Goal: Information Seeking & Learning: Learn about a topic

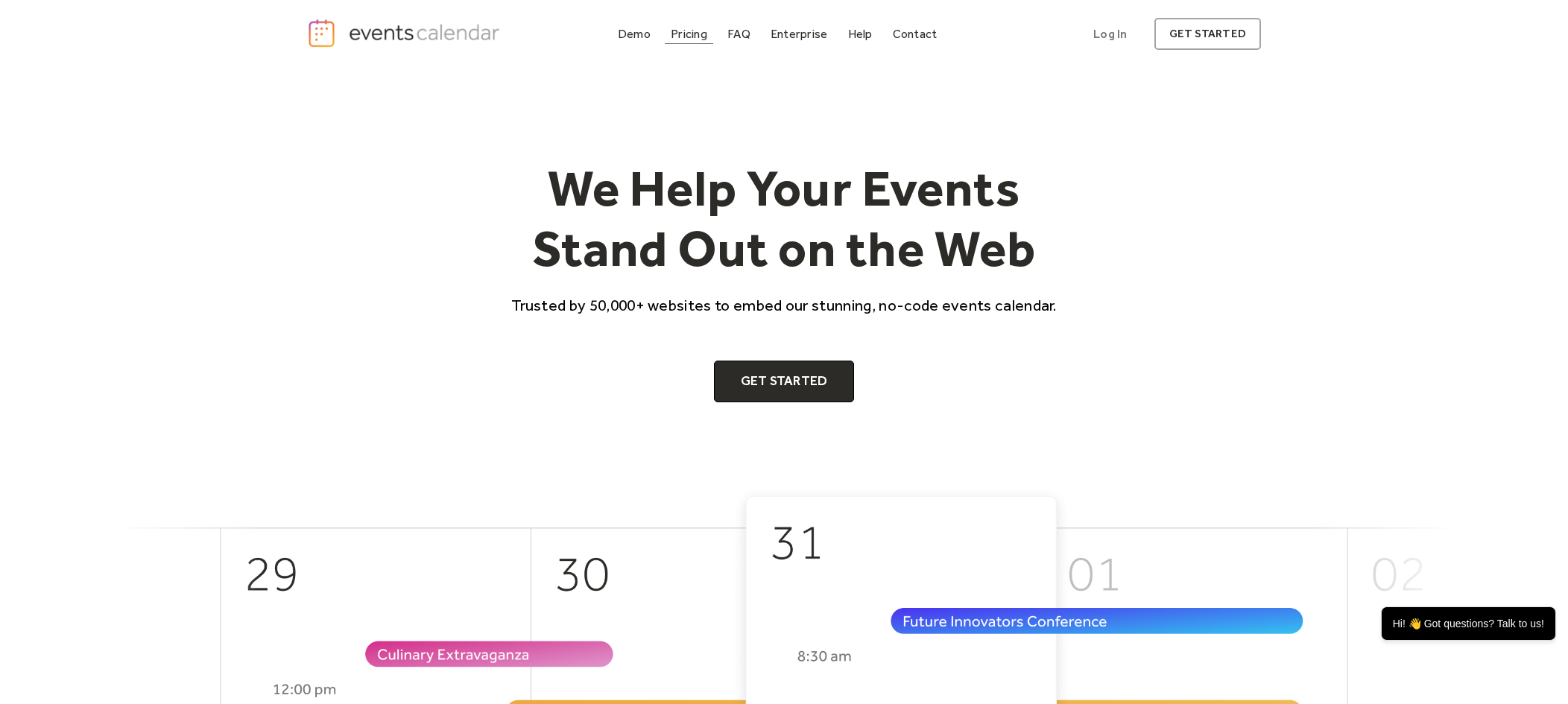
click at [685, 30] on div "Pricing" at bounding box center [689, 33] width 37 height 8
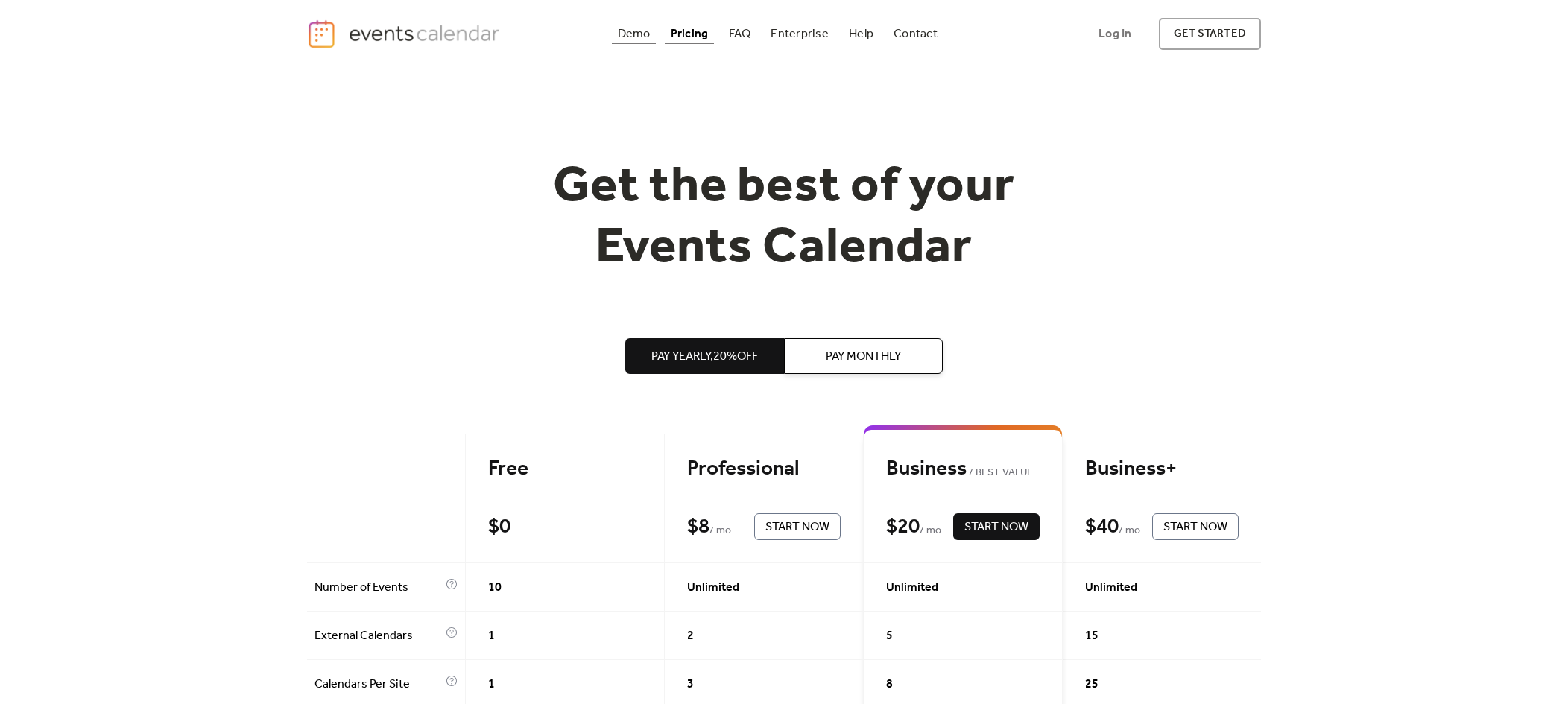
click at [635, 35] on div "Demo" at bounding box center [634, 33] width 33 height 8
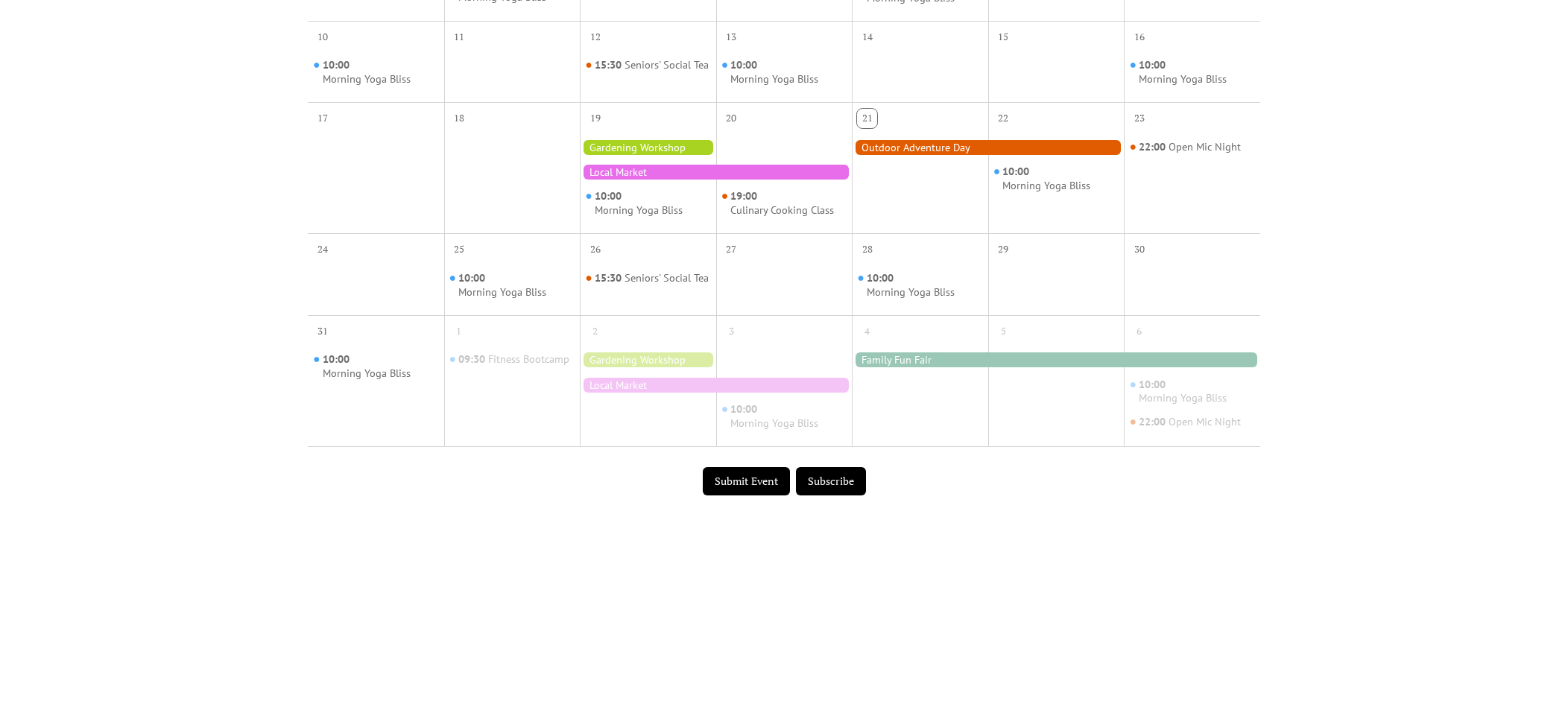
scroll to position [445, 0]
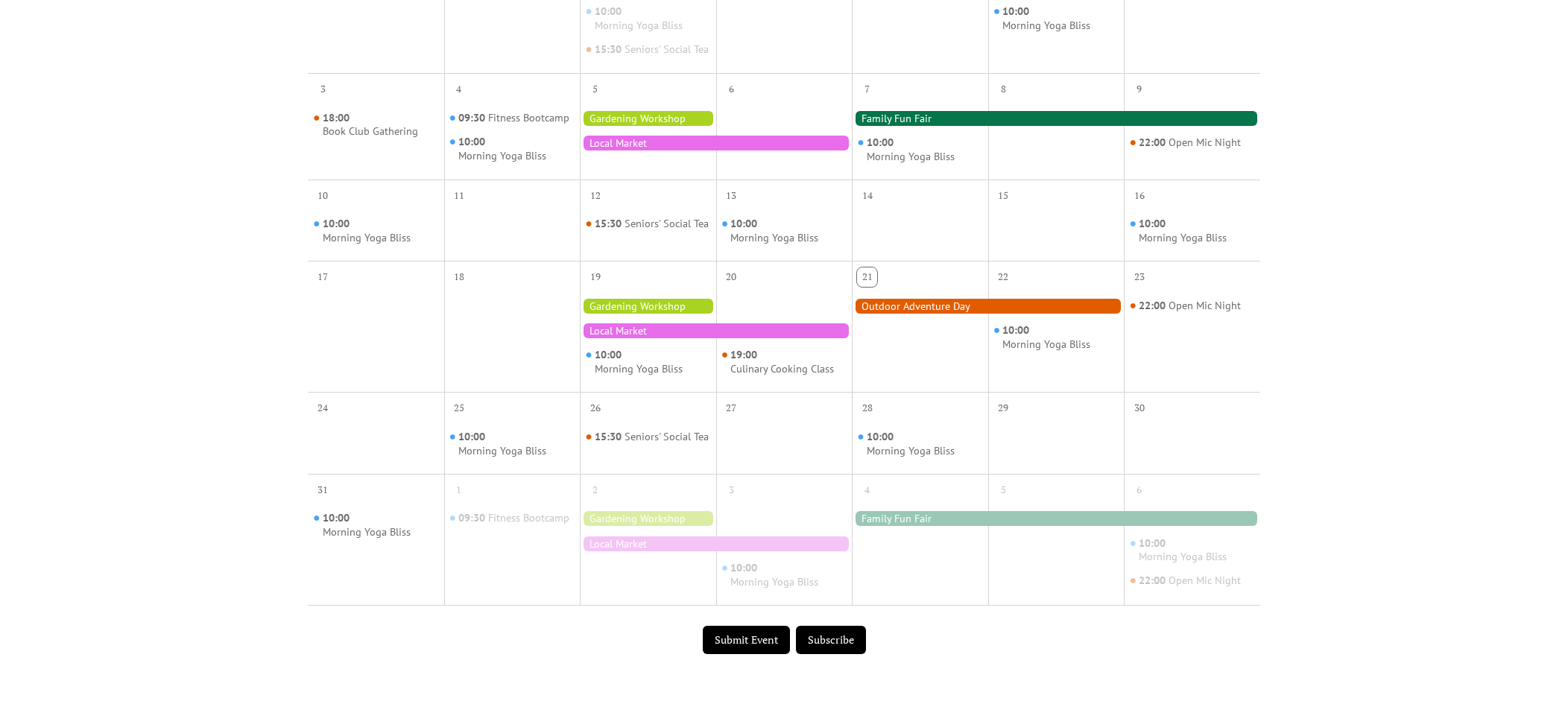
click at [684, 314] on div at bounding box center [648, 306] width 137 height 15
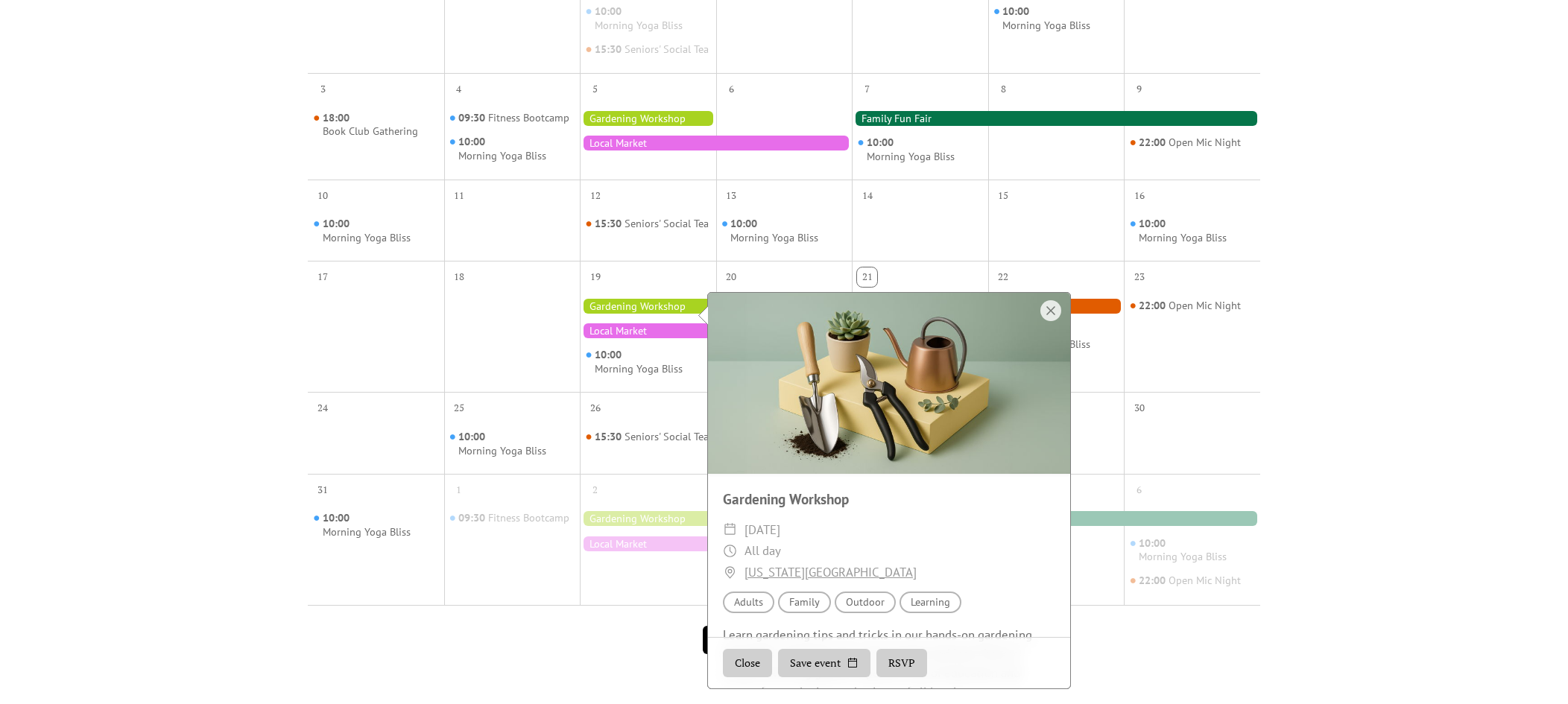
click at [1370, 349] on div "Events Calendar Demo Loading the Events Calendar..." at bounding box center [784, 185] width 1568 height 1124
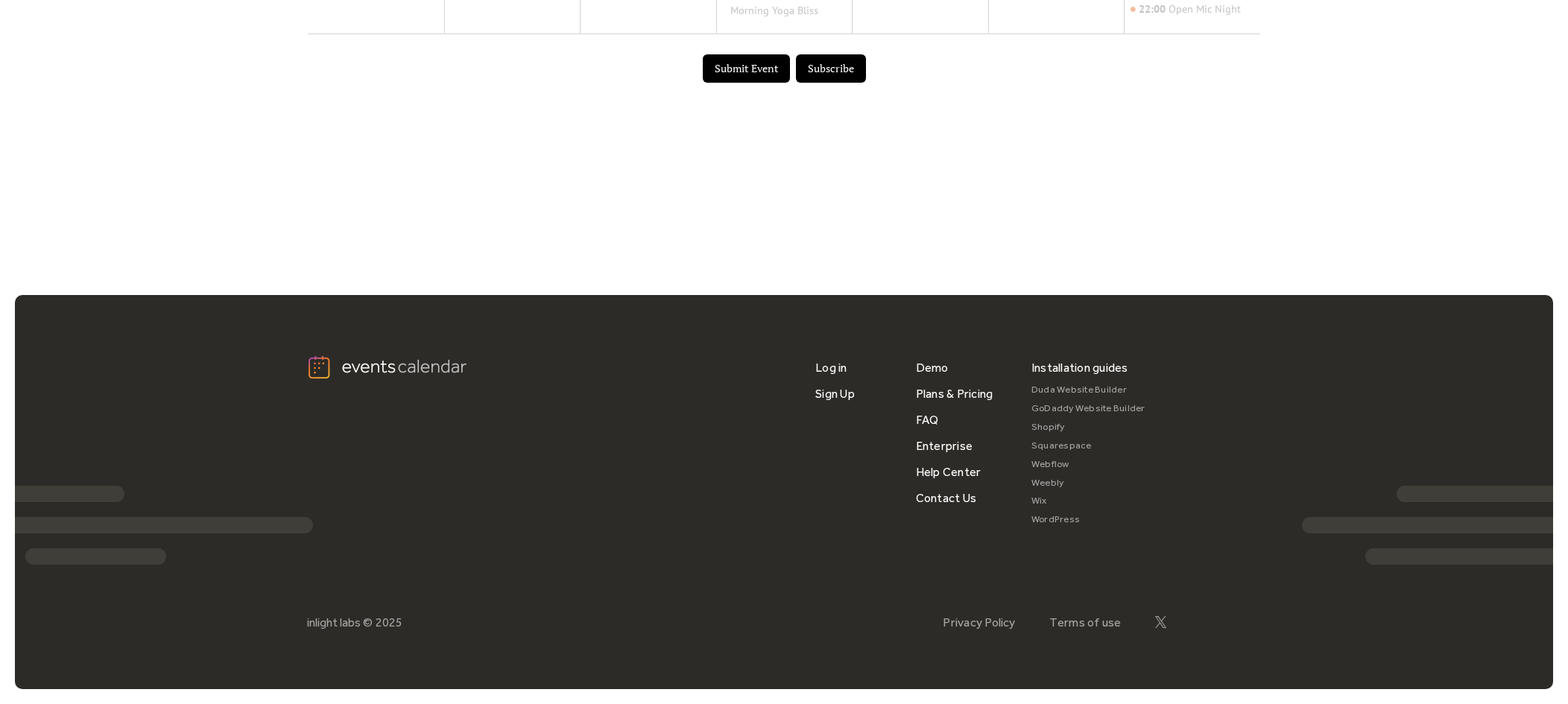
scroll to position [0, 0]
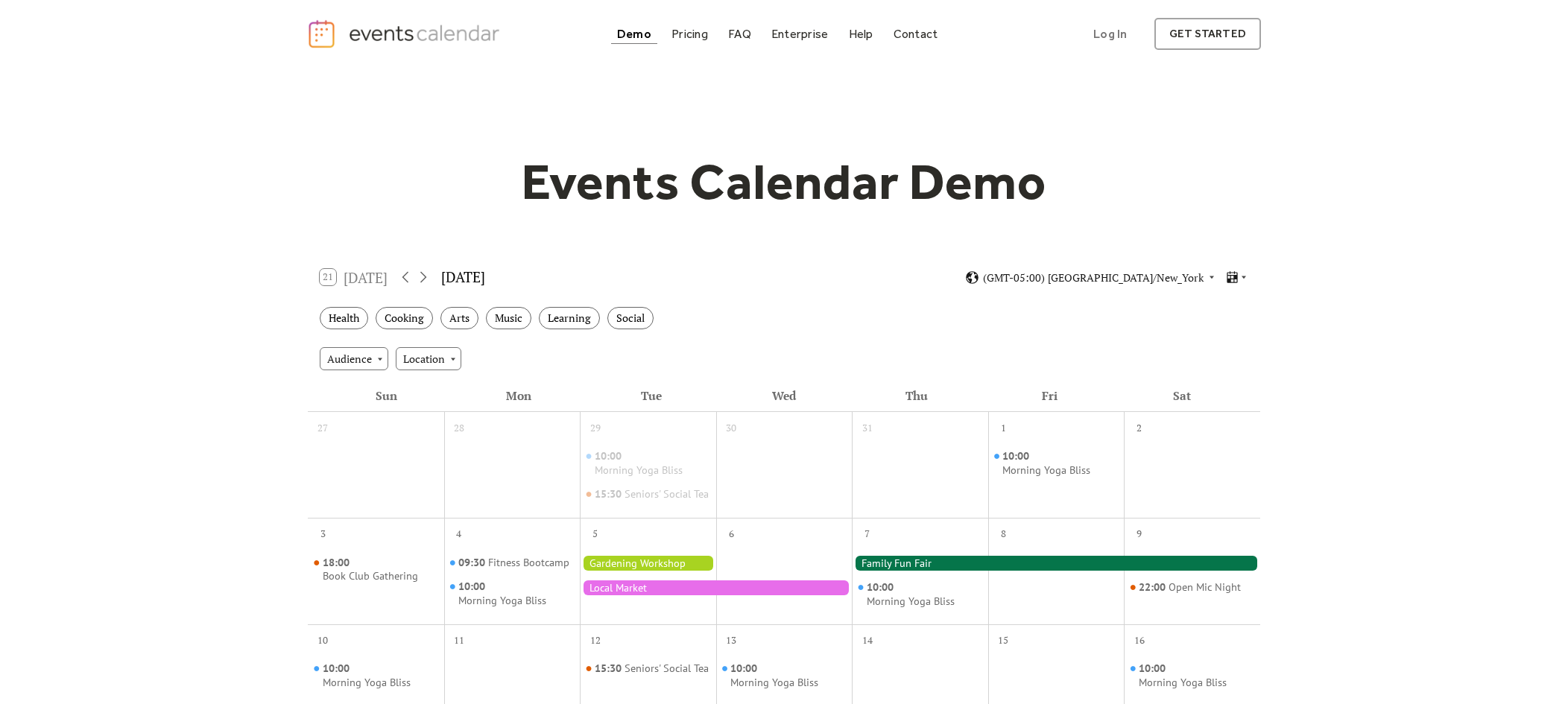
click at [444, 44] on img "home" at bounding box center [405, 33] width 197 height 30
